Goal: Navigation & Orientation: Find specific page/section

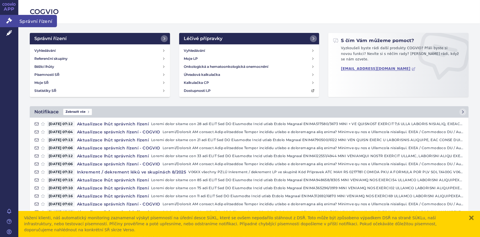
click at [10, 21] on icon at bounding box center [9, 21] width 6 height 6
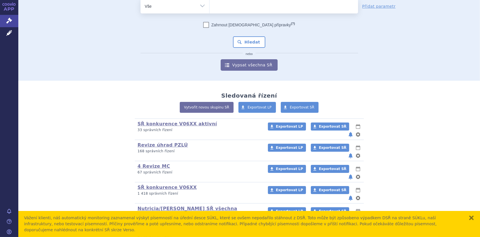
scroll to position [45, 0]
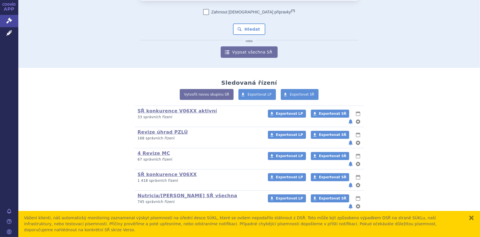
click at [163, 214] on link "Danone/Nutricia SŘ aktivní" at bounding box center [174, 216] width 72 height 5
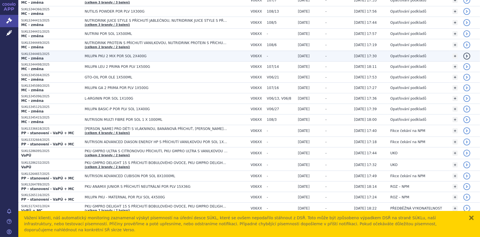
scroll to position [114, 0]
